Goal: Communication & Community: Connect with others

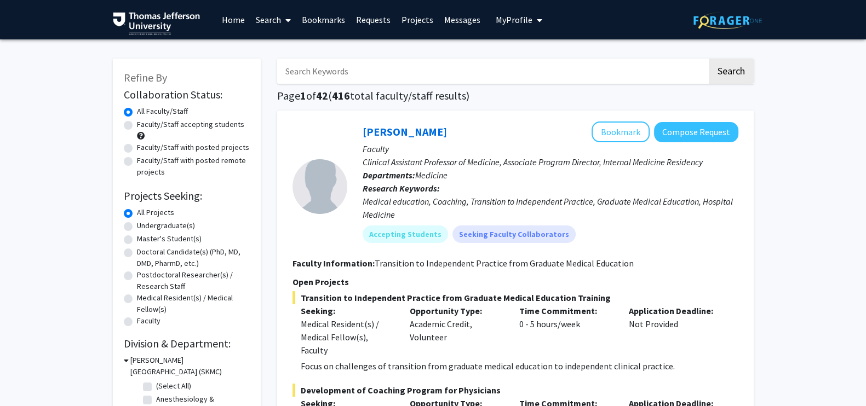
click at [453, 20] on link "Messages" at bounding box center [462, 20] width 47 height 38
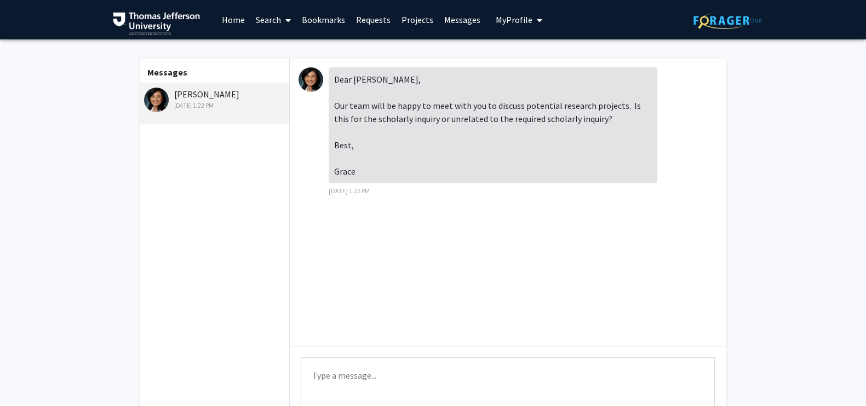
click at [349, 387] on textarea "Type a message" at bounding box center [508, 382] width 414 height 49
type textarea "H"
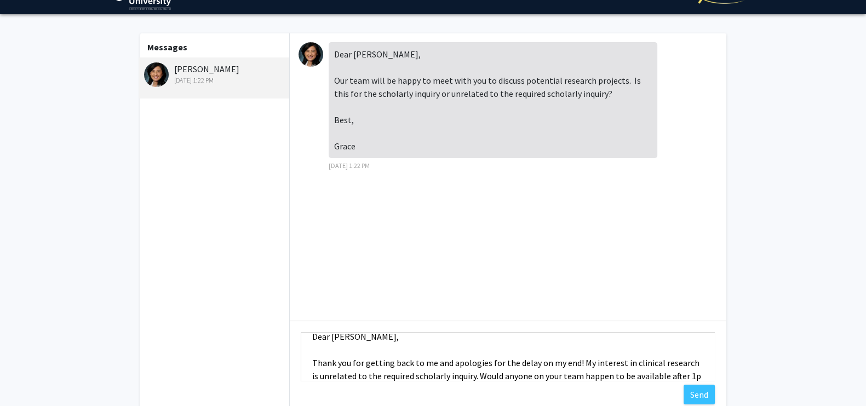
scroll to position [27, 0]
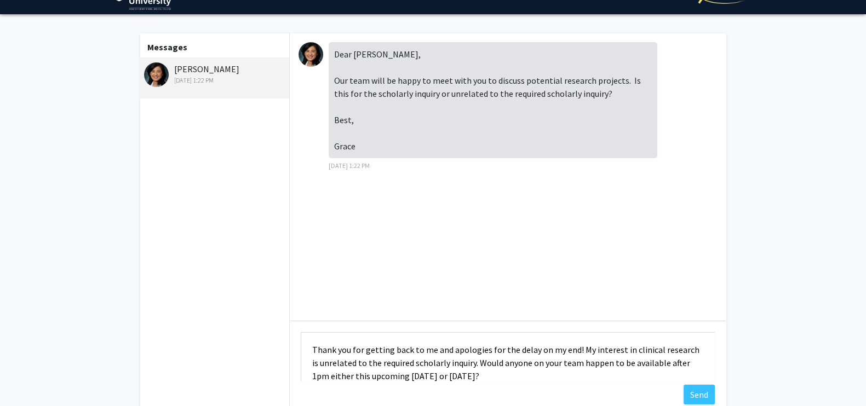
click at [316, 374] on textarea "Dear [PERSON_NAME], Thank you for getting back to me and apologies for the dela…" at bounding box center [508, 357] width 414 height 49
click at [689, 364] on textarea "Dear [PERSON_NAME], Thank you for getting back to me and apologies for the dela…" at bounding box center [508, 357] width 414 height 49
click at [669, 365] on textarea "Dear [PERSON_NAME], Thank you for getting back to me and apologies for the dela…" at bounding box center [508, 357] width 414 height 49
click at [665, 365] on textarea "Dear [PERSON_NAME], Thank you for getting back to me and apologies for the dela…" at bounding box center [508, 357] width 414 height 49
click at [542, 379] on textarea "Dear [PERSON_NAME], Thank you for getting back to me and apologies for the dela…" at bounding box center [508, 357] width 414 height 49
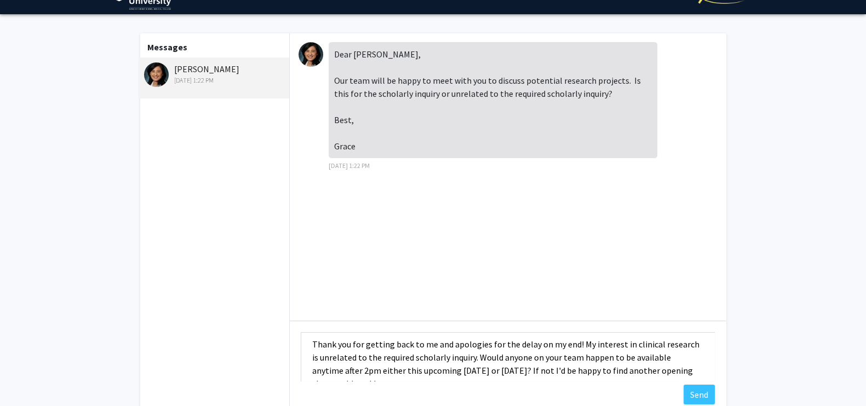
scroll to position [31, 0]
click at [473, 359] on textarea "Dear [PERSON_NAME], Thank you for getting back to me and apologies for the dela…" at bounding box center [508, 357] width 414 height 49
click at [597, 357] on textarea "Dear [PERSON_NAME], Thank you for getting back to me and apologies for the dela…" at bounding box center [508, 357] width 414 height 49
click at [600, 363] on textarea "Dear [PERSON_NAME], Thank you for getting back to me and apologies for the dela…" at bounding box center [508, 357] width 414 height 49
click at [599, 362] on textarea "Dear [PERSON_NAME], Thank you for getting back to me and apologies for the dela…" at bounding box center [508, 357] width 414 height 49
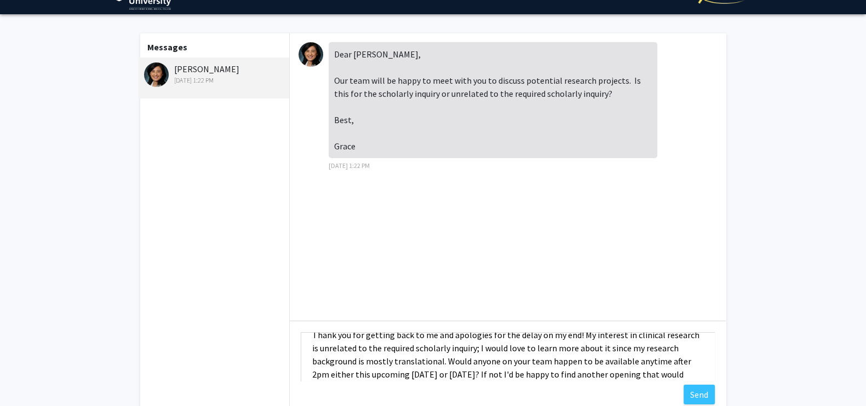
scroll to position [43, 0]
click at [605, 345] on textarea "Dear [PERSON_NAME], Thank you for getting back to me and apologies for the dela…" at bounding box center [508, 357] width 414 height 49
click at [603, 347] on textarea "Dear [PERSON_NAME], Thank you for getting back to me and apologies for the dela…" at bounding box center [508, 357] width 414 height 49
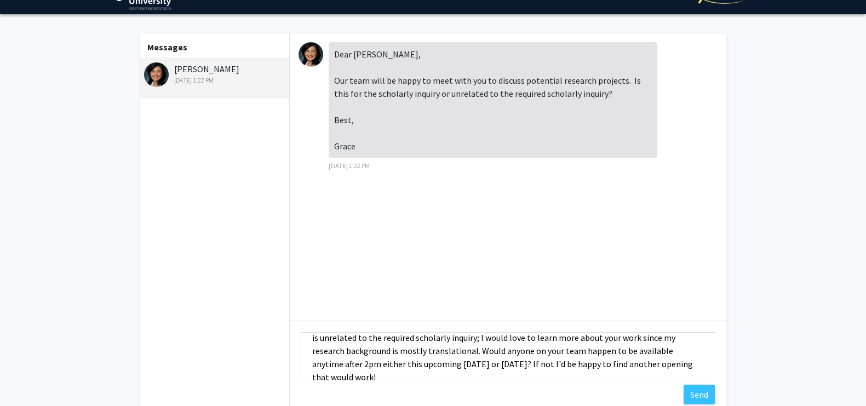
scroll to position [52, 0]
click at [618, 338] on textarea "Dear [PERSON_NAME], Thank you for getting back to me and apologies for the dela…" at bounding box center [508, 357] width 414 height 49
click at [655, 341] on textarea "Dear [PERSON_NAME], Thank you for getting back to me and apologies for the dela…" at bounding box center [508, 357] width 414 height 49
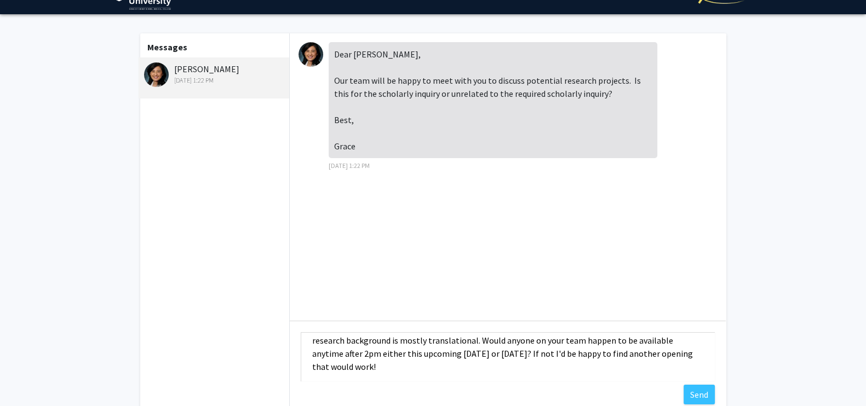
scroll to position [63, 0]
click at [563, 379] on textarea "Dear [PERSON_NAME], Thank you for getting back to me and apologies for the dela…" at bounding box center [508, 357] width 414 height 49
click at [471, 340] on textarea "Dear [PERSON_NAME], Thank you for getting back to me and apologies for the dela…" at bounding box center [508, 357] width 414 height 49
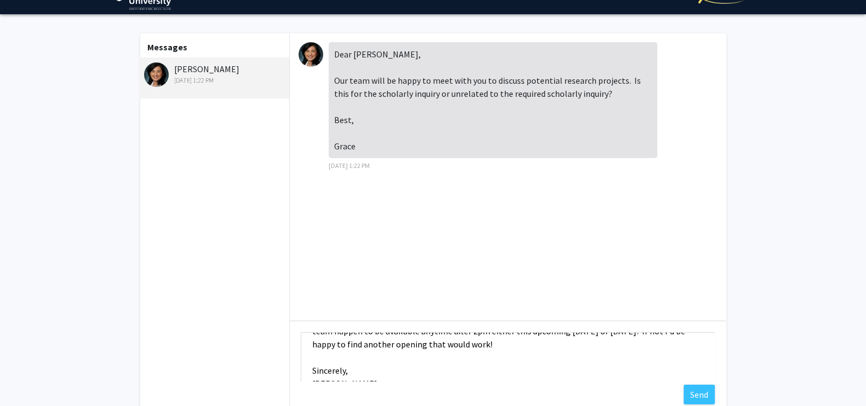
scroll to position [105, 0]
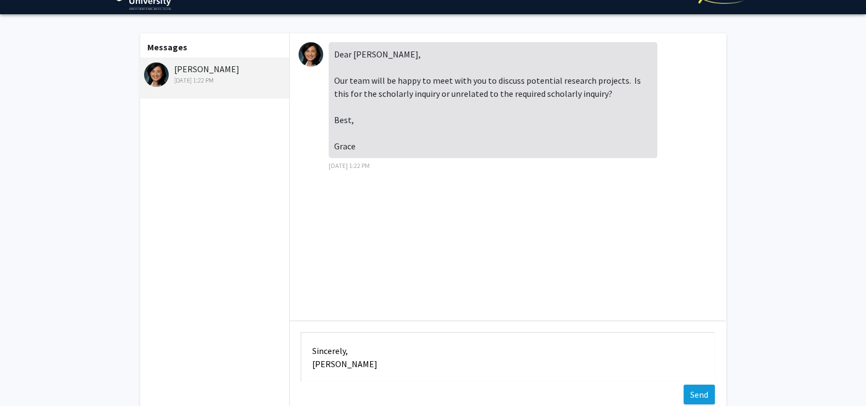
type textarea "Dear [PERSON_NAME], Thank you for getting back to me and apologies for the dela…"
click at [696, 391] on button "Send" at bounding box center [699, 395] width 31 height 20
